Goal: Information Seeking & Learning: Learn about a topic

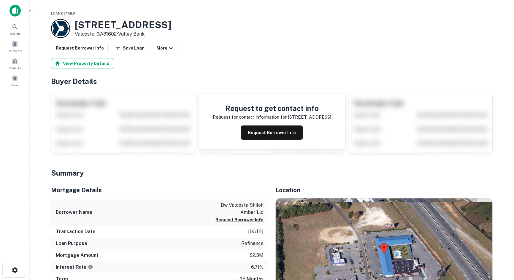
click at [6, 16] on div at bounding box center [15, 13] width 30 height 16
drag, startPoint x: 231, startPoint y: 52, endPoint x: 227, endPoint y: 52, distance: 3.6
click at [231, 52] on div "Request Borrower Info Save Loan More" at bounding box center [272, 48] width 442 height 11
drag, startPoint x: 317, startPoint y: 24, endPoint x: 307, endPoint y: 1, distance: 24.6
click at [316, 22] on div "4598 N VALDOSTA RD Valdosta, GA31602 • Valley Bank" at bounding box center [272, 28] width 442 height 19
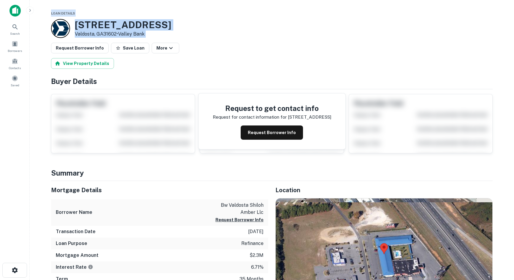
drag, startPoint x: 48, startPoint y: 11, endPoint x: 302, endPoint y: 46, distance: 256.7
drag, startPoint x: 288, startPoint y: 23, endPoint x: 275, endPoint y: 24, distance: 13.1
click at [288, 23] on div "4598 N VALDOSTA RD Valdosta, GA31602 • Valley Bank" at bounding box center [272, 28] width 442 height 19
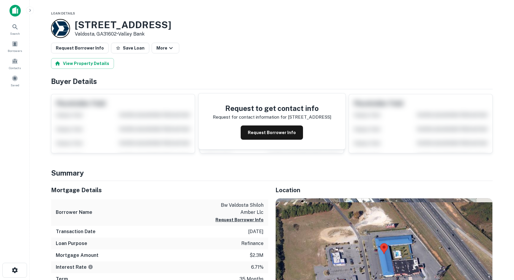
click at [80, 81] on h4 "Buyer Details" at bounding box center [272, 81] width 442 height 11
drag, startPoint x: 76, startPoint y: 83, endPoint x: 169, endPoint y: 70, distance: 93.9
drag, startPoint x: 99, startPoint y: 76, endPoint x: 73, endPoint y: 80, distance: 26.5
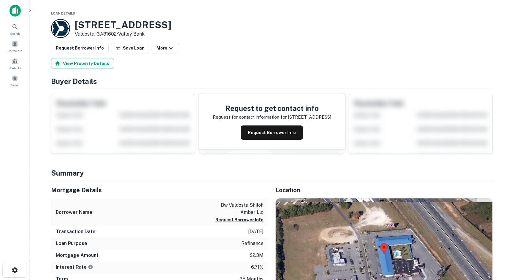
click at [73, 80] on h4 "Buyer Details" at bounding box center [272, 81] width 442 height 11
click at [92, 78] on h4 "Buyer Details" at bounding box center [272, 81] width 442 height 11
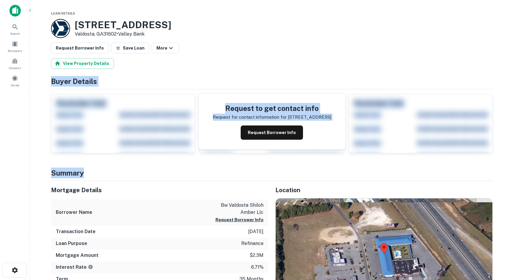
drag, startPoint x: 45, startPoint y: 84, endPoint x: 137, endPoint y: 171, distance: 126.5
click at [137, 171] on h4 "Summary" at bounding box center [272, 173] width 442 height 11
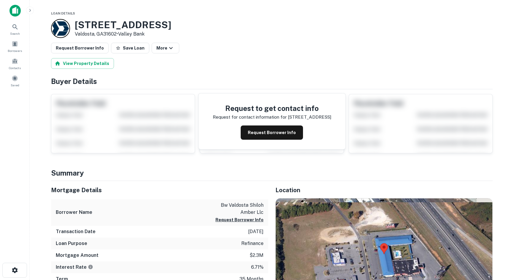
drag, startPoint x: 496, startPoint y: 160, endPoint x: 444, endPoint y: 102, distance: 78.0
click at [226, 47] on div "Request Borrower Info Save Loan More" at bounding box center [272, 48] width 442 height 11
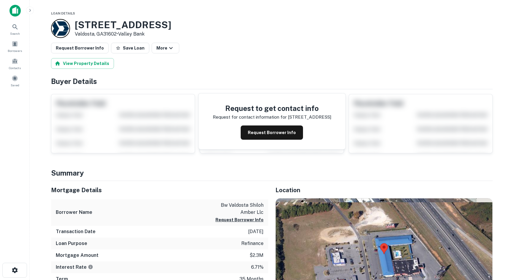
click at [503, 56] on main "Loan Details 4598 N VALDOSTA RD Valdosta, GA31602 • Valley Bank Request Borrowe…" at bounding box center [272, 140] width 485 height 280
click at [511, 137] on main "Loan Details 4598 N VALDOSTA RD Valdosta, GA31602 • Valley Bank Request Borrowe…" at bounding box center [272, 140] width 485 height 280
click at [504, 50] on main "Loan Details 4598 N VALDOSTA RD Valdosta, GA31602 • Valley Bank Request Borrowe…" at bounding box center [272, 140] width 485 height 280
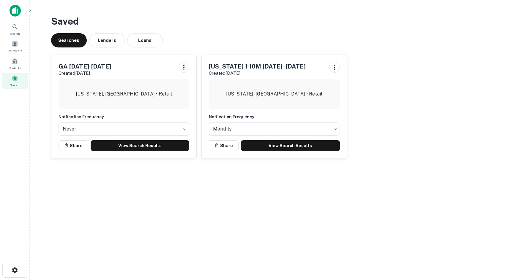
click at [515, 78] on main "Saved Searches Lenders Loans [GEOGRAPHIC_DATA] [DATE]-[DATE] Created [DATE] [US…" at bounding box center [274, 140] width 489 height 280
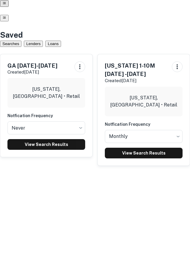
click at [23, 61] on h5 "GA March 30-Aug 15/26" at bounding box center [32, 65] width 50 height 9
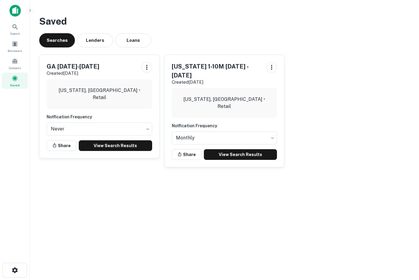
click at [92, 72] on p "Created Aug 15th, 2025" at bounding box center [73, 73] width 53 height 7
click at [121, 145] on link "View Search Results" at bounding box center [115, 145] width 73 height 11
click at [394, 21] on h3 "Saved" at bounding box center [224, 21] width 370 height 14
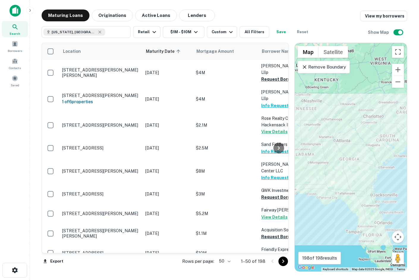
scroll to position [164, 0]
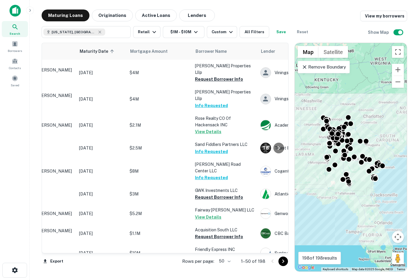
drag, startPoint x: 285, startPoint y: 57, endPoint x: 286, endPoint y: 39, distance: 18.2
click at [286, 39] on div "Location Maturity Date sorted ascending Mortgage Amount Borrower Name Lender Pu…" at bounding box center [224, 155] width 365 height 234
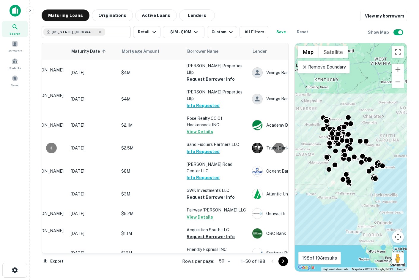
click at [317, 10] on div "Maturing Loans Originations Active Loans Lenders View my borrowers" at bounding box center [224, 16] width 365 height 12
click at [55, 149] on icon at bounding box center [51, 148] width 7 height 7
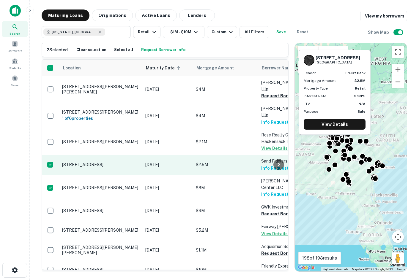
click at [59, 155] on td at bounding box center [50, 165] width 17 height 20
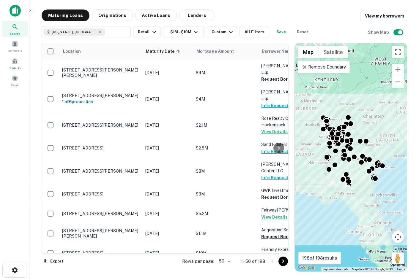
click at [414, 36] on main "Maturing Loans Originations Active Loans Lenders View my borrowers Georgia, USA…" at bounding box center [224, 140] width 389 height 280
click at [414, 38] on main "Maturing Loans Originations Active Loans Lenders View my borrowers Georgia, USA…" at bounding box center [224, 140] width 389 height 280
click at [409, 151] on div "Maturing Loans Originations Active Loans Lenders View my borrowers Georgia, USA…" at bounding box center [224, 141] width 380 height 263
click at [416, 37] on main "Maturing Loans Originations Active Loans Lenders View my borrowers Georgia, USA…" at bounding box center [224, 140] width 389 height 280
click at [413, 32] on div "Maturing Loans Originations Active Loans Lenders View my borrowers Georgia, USA…" at bounding box center [224, 141] width 380 height 263
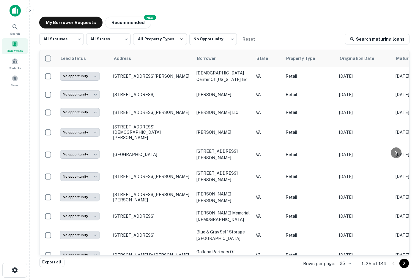
click at [408, 18] on div "My Borrower Requests NEW Recommended" at bounding box center [224, 23] width 370 height 12
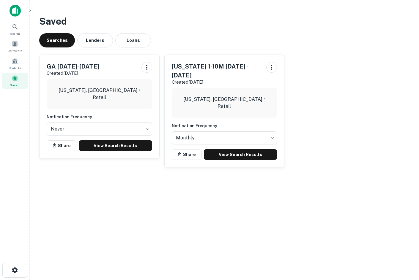
click at [388, 31] on div "Saved Searches Lenders Loans GA March 30-Aug 15/26 Created Aug 15th, 2025 Georg…" at bounding box center [224, 94] width 380 height 168
drag, startPoint x: 99, startPoint y: 220, endPoint x: 93, endPoint y: 197, distance: 24.1
click at [97, 214] on main "Saved Searches Lenders Loans GA March 30-Aug 15/26 Created Aug 15th, 2025 Georg…" at bounding box center [224, 140] width 389 height 280
click at [350, 25] on h3 "Saved" at bounding box center [224, 21] width 370 height 14
click at [310, 48] on div "Saved Searches Lenders Loans GA March 30-Aug 15/26 Created Aug 15th, 2025 Georg…" at bounding box center [224, 94] width 380 height 168
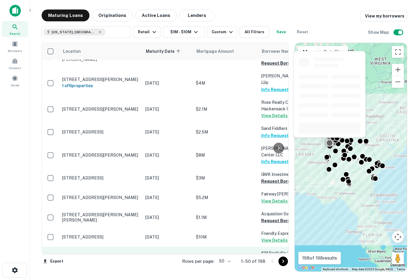
scroll to position [178, 0]
